Goal: Task Accomplishment & Management: Use online tool/utility

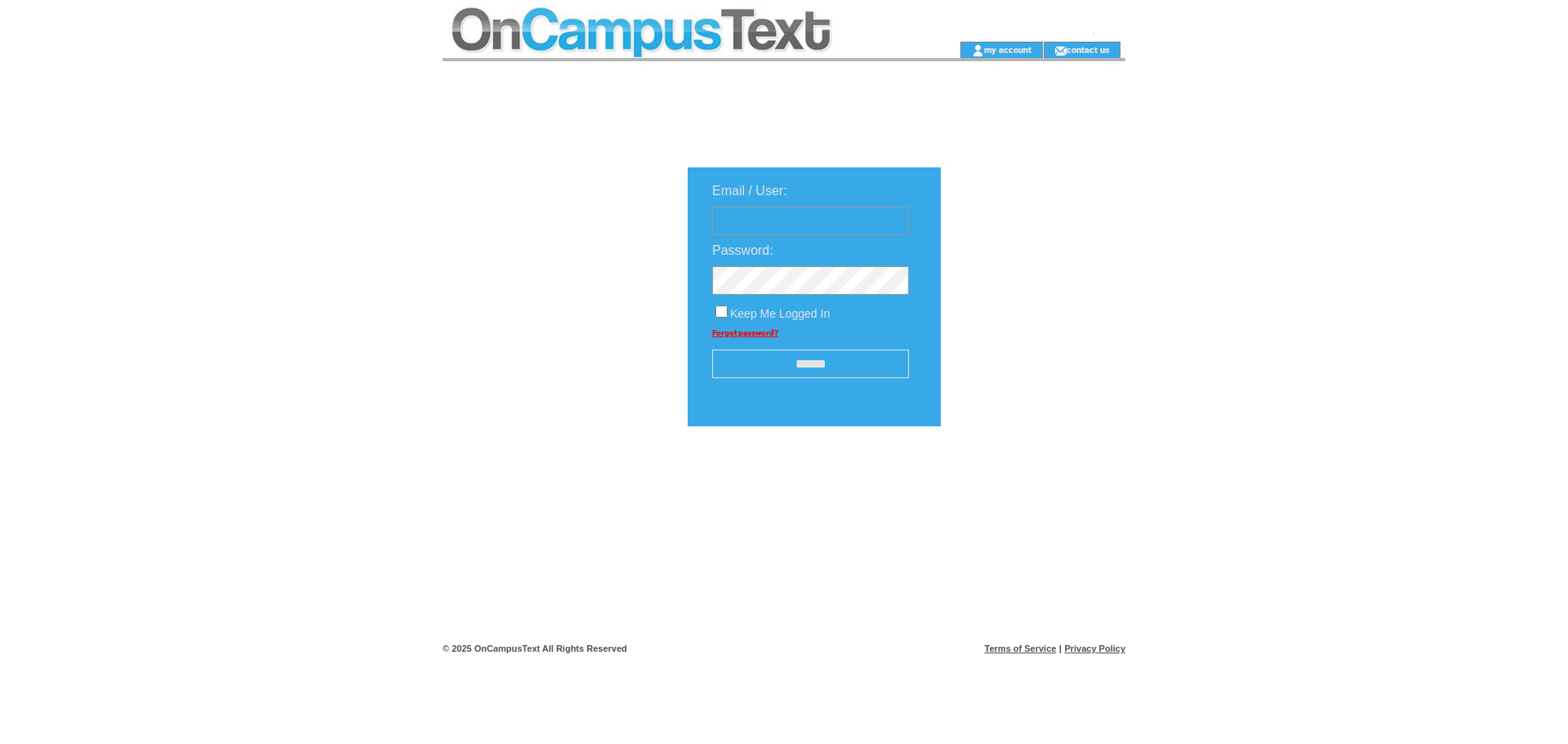
type input "**********"
click at [840, 359] on input "******" at bounding box center [810, 364] width 197 height 29
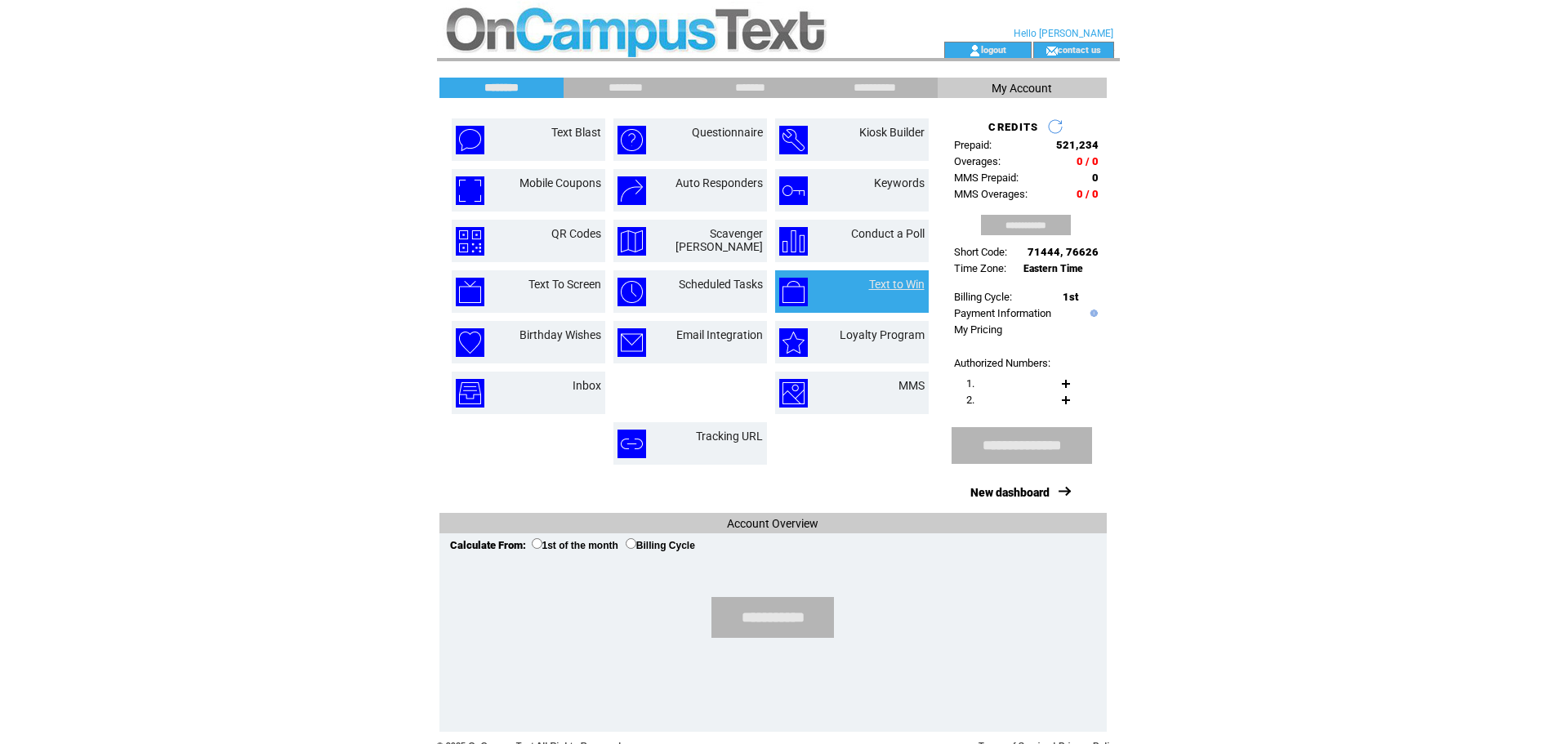
click at [887, 283] on link "Text to Win" at bounding box center [897, 284] width 56 height 13
